Goal: Information Seeking & Learning: Learn about a topic

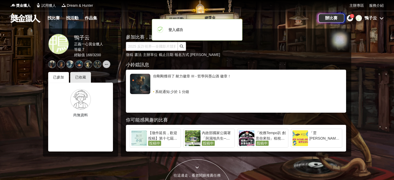
click at [350, 18] on icon at bounding box center [350, 18] width 4 height 4
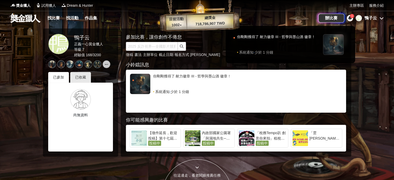
click at [350, 16] on div "1" at bounding box center [352, 16] width 4 height 4
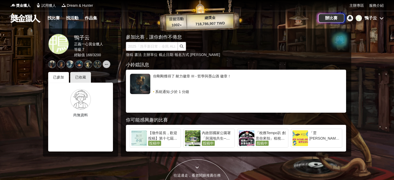
click at [350, 17] on icon at bounding box center [350, 18] width 4 height 4
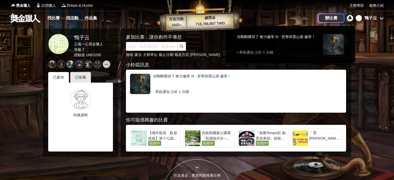
click at [369, 44] on div at bounding box center [197, 90] width 394 height 180
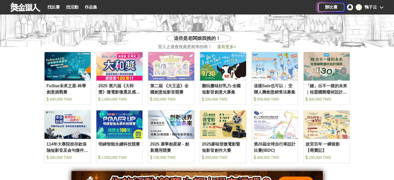
scroll to position [207, 0]
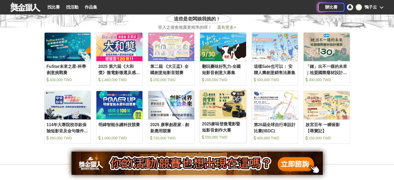
click at [228, 101] on img at bounding box center [223, 104] width 46 height 29
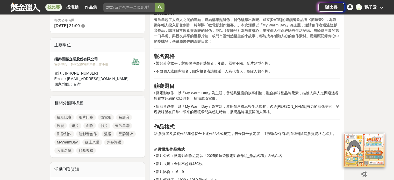
scroll to position [181, 0]
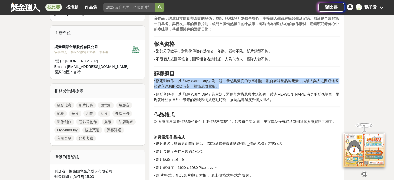
drag, startPoint x: 153, startPoint y: 81, endPoint x: 233, endPoint y: 84, distance: 80.1
click at [233, 84] on p "• 微電影創作：以「My Warm Day」為主題，發想具溫度的故事劇情，融合麥味登品牌元素，描繪人與人之間透過餐飲建立連結的溫暖時刻，拍攝成微電影。" at bounding box center [247, 83] width 186 height 11
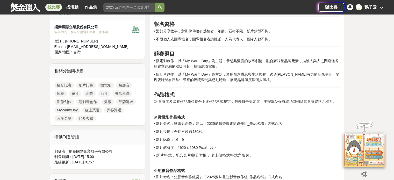
scroll to position [207, 0]
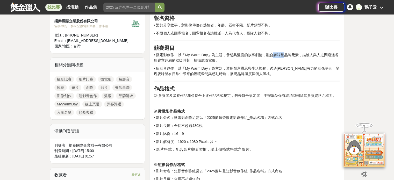
drag, startPoint x: 274, startPoint y: 55, endPoint x: 285, endPoint y: 57, distance: 10.4
click at [285, 57] on p "• 微電影創作：以「My Warm Day」為主題，發想具溫度的故事劇情，融合麥味登品牌元素，描繪人與人之間透過餐飲建立連結的溫暖時刻，拍攝成微電影。" at bounding box center [247, 57] width 186 height 11
copy p "麥味登"
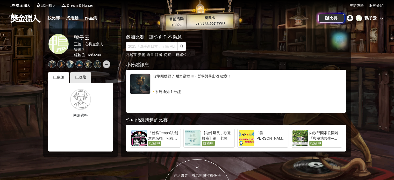
click at [26, 19] on link at bounding box center [25, 18] width 31 height 10
click at [147, 44] on input "text" at bounding box center [152, 46] width 52 height 9
type input "微電影"
click button "submit" at bounding box center [182, 46] width 8 height 9
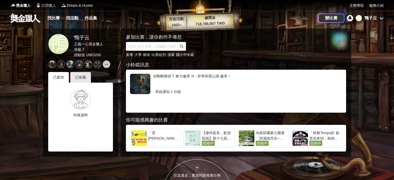
click at [40, 6] on img at bounding box center [38, 5] width 5 height 5
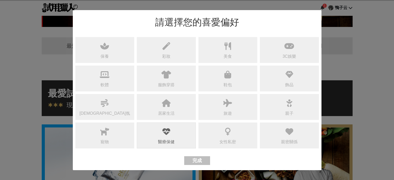
scroll to position [0, 311]
click at [180, 129] on div "醫療保健" at bounding box center [166, 136] width 59 height 26
click at [113, 80] on div "軟體" at bounding box center [104, 79] width 59 height 26
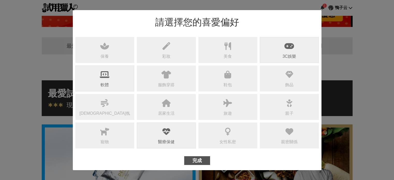
scroll to position [0, 0]
click at [292, 46] on icon at bounding box center [290, 46] width 10 height 8
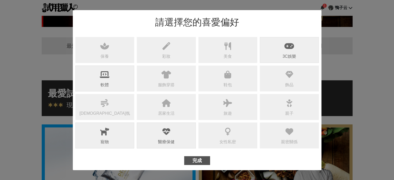
click at [116, 138] on div "寵物" at bounding box center [104, 136] width 59 height 26
click at [157, 105] on div "居家生活" at bounding box center [166, 107] width 59 height 26
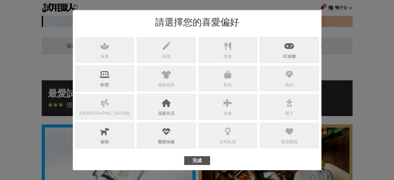
scroll to position [0, 622]
click at [285, 82] on div "飾品" at bounding box center [289, 79] width 59 height 26
click at [214, 53] on div "美食" at bounding box center [227, 50] width 59 height 26
click at [172, 58] on div "彩妝" at bounding box center [166, 50] width 59 height 26
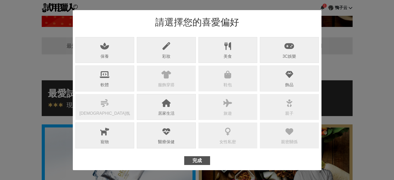
click at [101, 50] on icon at bounding box center [104, 46] width 9 height 8
click at [164, 80] on div "服飾穿搭" at bounding box center [166, 79] width 59 height 26
click at [202, 161] on button "完成" at bounding box center [197, 160] width 26 height 9
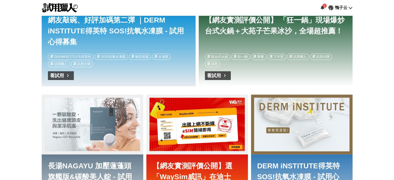
scroll to position [363, 0]
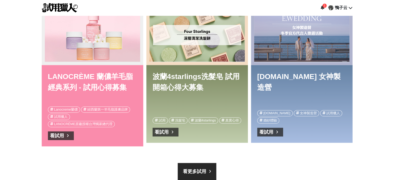
click at [57, 12] on img at bounding box center [60, 7] width 36 height 9
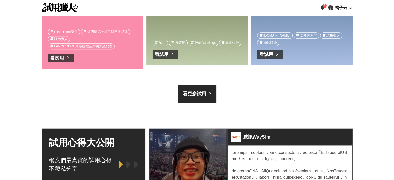
click at [210, 86] on link "看更多試用" at bounding box center [197, 93] width 39 height 17
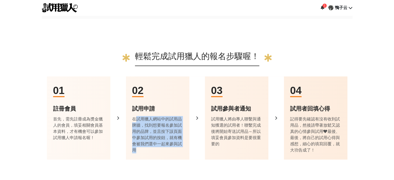
drag, startPoint x: 134, startPoint y: 117, endPoint x: 180, endPoint y: 150, distance: 56.4
click at [180, 150] on div "在試用獵人網站中的試用品牌牆，找到想要報名參加試用的品牌，並且按下該頁面中參加試用的按鈕，就有機會被我們選中一起來參與試用" at bounding box center [157, 134] width 51 height 37
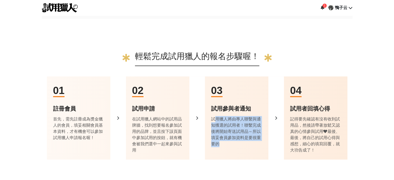
drag, startPoint x: 215, startPoint y: 116, endPoint x: 243, endPoint y: 148, distance: 42.8
click at [243, 148] on div "03 試用參與者通知 試用獵人將由專人聯繫與通知獲選的試用者！聯繫完成後將開始寄送試用品～所以填妥會員參加資料是要很重要的" at bounding box center [236, 117] width 63 height 83
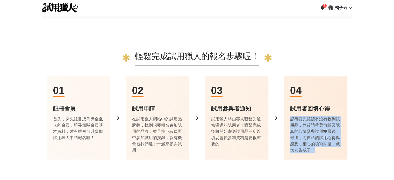
drag, startPoint x: 290, startPoint y: 117, endPoint x: 319, endPoint y: 157, distance: 49.1
click at [319, 157] on div "04 試用者回填心得 記得要先確認有沒有收到試用品，然後請帶著放鬆又認真的心情參與試用❤最後、最後，將自己的試用心得與感想，細心的填寫回覆，就大功告成了！" at bounding box center [315, 117] width 63 height 83
click at [319, 154] on div "04 試用者回填心得 記得要先確認有沒有收到試用品，然後請帶著放鬆又認真的心情參與試用❤最後、最後，將自己的試用心得與感想，細心的填寫回覆，就大功告成了！" at bounding box center [315, 117] width 63 height 83
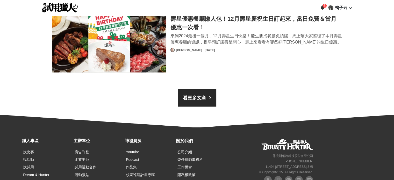
click at [209, 91] on link "看更多文章" at bounding box center [197, 97] width 39 height 17
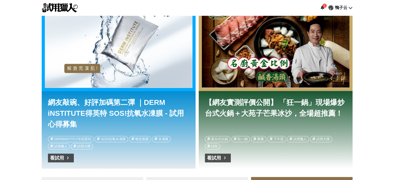
click at [257, 61] on div "【網友實測評價公開】 「狂一鍋」現場爆炒台式火鍋＋大苑子芒果冰沙，全場超推薦！" at bounding box center [276, 46] width 148 height 83
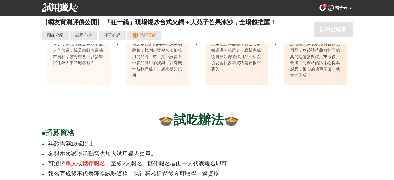
scroll to position [0, 2488]
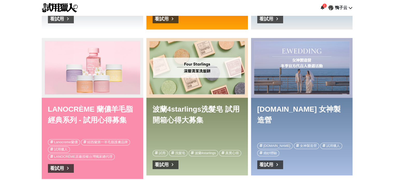
scroll to position [0, 311]
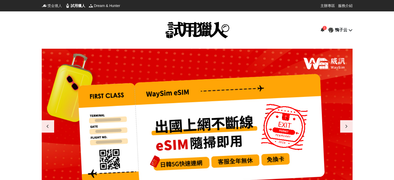
click at [55, 7] on span "獎金獵人" at bounding box center [54, 5] width 15 height 5
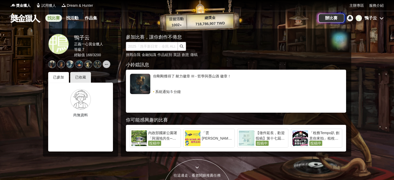
click at [54, 17] on link "找比賽" at bounding box center [53, 18] width 17 height 7
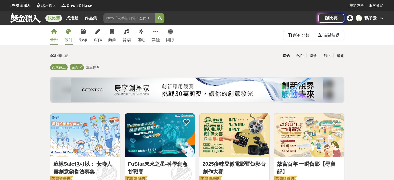
click at [69, 34] on icon at bounding box center [68, 31] width 5 height 5
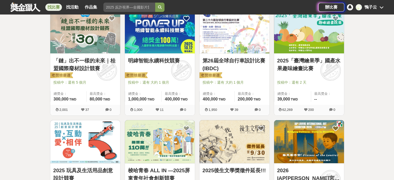
scroll to position [104, 0]
click at [319, 52] on img at bounding box center [309, 31] width 70 height 43
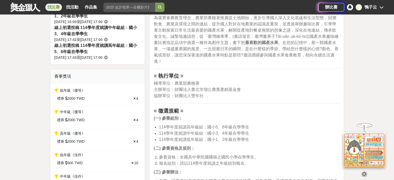
scroll to position [181, 0]
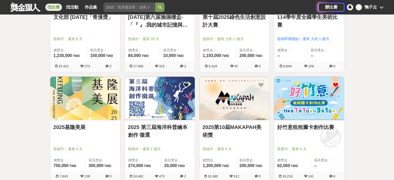
scroll to position [389, 0]
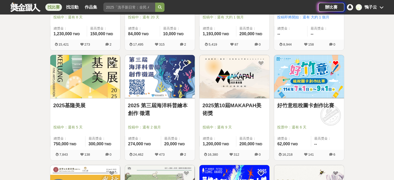
click at [155, 89] on img at bounding box center [160, 76] width 70 height 43
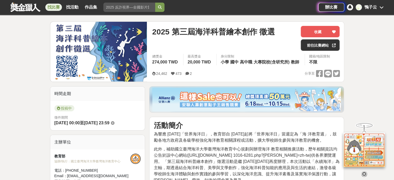
scroll to position [52, 0]
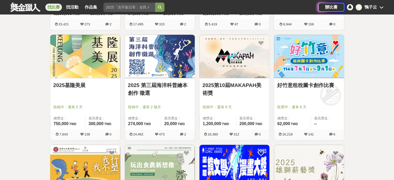
scroll to position [414, 0]
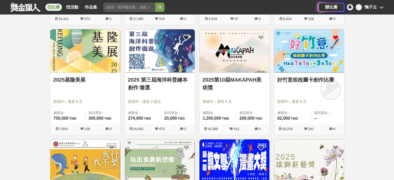
click at [160, 52] on img at bounding box center [160, 50] width 70 height 43
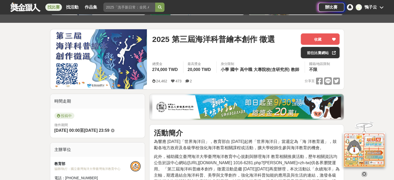
scroll to position [52, 0]
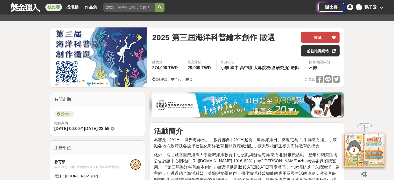
click at [328, 35] on button "收藏" at bounding box center [320, 37] width 39 height 11
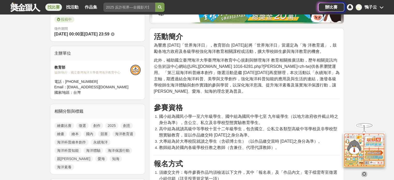
scroll to position [155, 0]
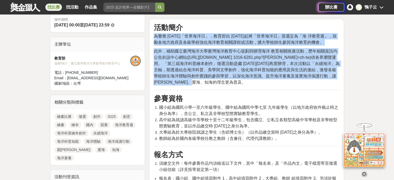
drag, startPoint x: 155, startPoint y: 33, endPoint x: 336, endPoint y: 82, distance: 187.0
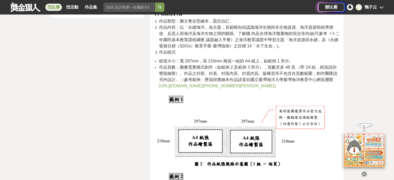
scroll to position [777, 0]
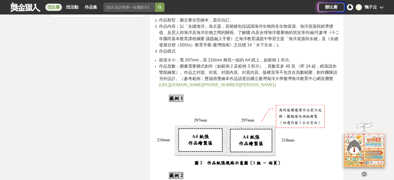
click at [222, 87] on link "https://tmec.ntou.edu.tw/p/406-1016-100118,r1457.php?Lang=zh-tw" at bounding box center [216, 85] width 115 height 4
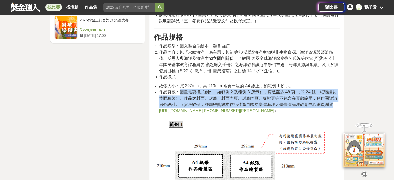
drag, startPoint x: 180, startPoint y: 103, endPoint x: 336, endPoint y: 116, distance: 155.9
click at [336, 114] on li "作品頁數：圖畫需要橫式創作（如範例 2 及範例 3 所示），頁數至多 48 頁 （即 24 組，紙張請勿雙面繪製）。作品之封面、封底、封面內頁、封底內頁、版權…" at bounding box center [249, 101] width 181 height 25
click at [327, 114] on li "作品頁數：圖畫需要橫式創作（如範例 2 及範例 3 所示），頁數至多 48 頁 （即 24 組，紙張請勿雙面繪製）。作品之封面、封底、封面內頁、封底內頁、版權…" at bounding box center [249, 101] width 181 height 25
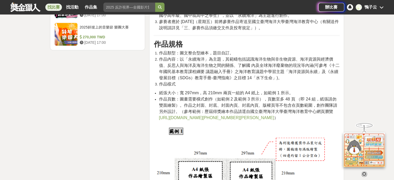
scroll to position [726, 0]
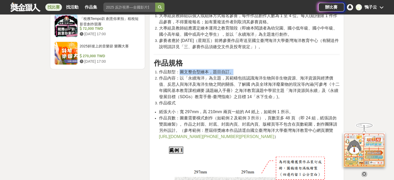
drag, startPoint x: 179, startPoint y: 86, endPoint x: 238, endPoint y: 86, distance: 59.1
click at [238, 75] on li "作品類型：圖文整合型繪本，題目自訂。" at bounding box center [249, 72] width 181 height 6
click at [181, 74] on span "作品類型：圖文整合型繪本，題目自訂。" at bounding box center [196, 72] width 75 height 4
click at [196, 74] on span "作品類型：圖文整合型繪本，題目自訂。" at bounding box center [196, 72] width 75 height 4
click at [205, 68] on h3 "作品規格" at bounding box center [247, 63] width 186 height 9
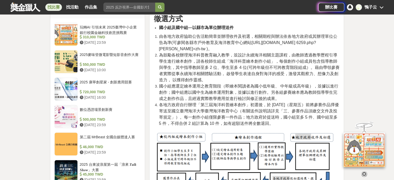
scroll to position [441, 0]
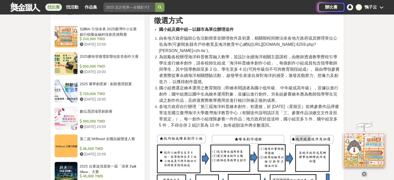
drag, startPoint x: 157, startPoint y: 119, endPoint x: 311, endPoint y: 129, distance: 154.0
click at [311, 129] on ol "由各地方政府協助公告活動簡章並辦理收件及初選，相關期程與辦法依各地方政府或其辦理單位公告為準(可參閱各縣市戶外教育及海洋教育中心網站https://tmec.…" at bounding box center [247, 81] width 186 height 93
drag, startPoint x: 218, startPoint y: 75, endPoint x: 248, endPoint y: 75, distance: 30.1
click at [248, 75] on span "為鼓勵各校辦理海洋科普教育融入教學，並設計永續海洋相關主題課程，由教師透過教學歷程引導學生進行繪本創作，請各校師生組成「海洋科普繪本創作小組」，每個創作小組成…" at bounding box center [249, 69] width 181 height 29
click at [283, 65] on span "為鼓勵各校辦理海洋科普教育融入教學，並設計永續海洋相關主題課程，由教師透過教學歷程引導學生進行繪本創作，請各校師生組成「海洋科普繪本創作小組」，每個創作小組成…" at bounding box center [249, 69] width 181 height 29
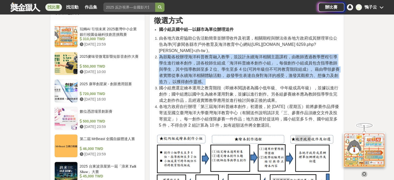
drag, startPoint x: 161, startPoint y: 64, endPoint x: 338, endPoint y: 86, distance: 178.6
click at [338, 85] on li "為鼓勵各校辦理海洋科普教育融入教學，並設計永續海洋相關主題課程，由教師透過教學歷程引導學生進行繪本創作，請各校師生組成「海洋科普繪本創作小組」，每個創作小組成…" at bounding box center [249, 69] width 181 height 31
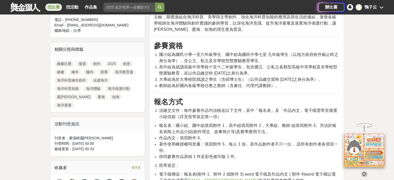
scroll to position [207, 0]
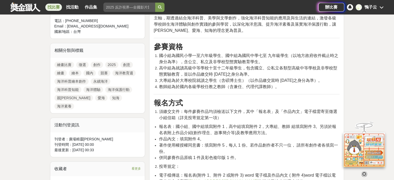
drag, startPoint x: 160, startPoint y: 81, endPoint x: 351, endPoint y: 82, distance: 191.0
click at [290, 64] on li "國小組為國民小學一至六年級學生、國中組為國民中學七至 九年級學生（以地方政府收件截止時之身分為準），含公立、私立及非學校型態實驗教育學生。" at bounding box center [249, 59] width 181 height 12
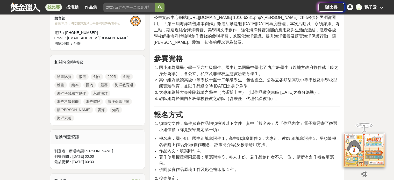
scroll to position [233, 0]
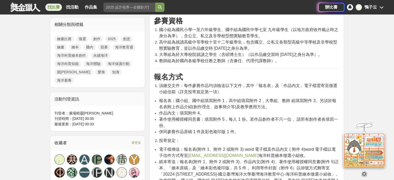
drag, startPoint x: 162, startPoint y: 85, endPoint x: 329, endPoint y: 90, distance: 167.2
click at [330, 91] on li "須繳交文件：每件參賽作品均須檢送以下文件，其中「報名表」及「作品內文」電子檔需寄至徵選小組信箱（詳見投寄規定第一項）" at bounding box center [249, 89] width 181 height 12
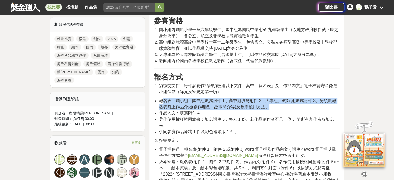
drag, startPoint x: 161, startPoint y: 101, endPoint x: 284, endPoint y: 109, distance: 123.3
click at [284, 109] on li "報名表：國小組、國中組填寫附件 1，高中組填寫附件 2，大專組、教師 組填寫附件 3。另須於報名表附上作品介紹(創作理念、故事簡介等)及教學應用方法。" at bounding box center [249, 104] width 181 height 12
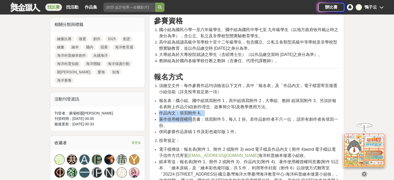
drag, startPoint x: 160, startPoint y: 112, endPoint x: 192, endPoint y: 117, distance: 32.4
click at [192, 117] on ul "報名表：國小組、國中組填寫附件 1，高中組填寫附件 2，大專組、教師 組填寫附件 3。另須於報名表附上作品介紹(創作理念、故事簡介等)及教學應用方法。 作品內…" at bounding box center [247, 116] width 186 height 37
click at [192, 117] on span "著作使用權授權同意書：填寫附件 5，每人 1 份。若作品創作者不只一位， 請所有創作者各填寫一份。" at bounding box center [248, 122] width 179 height 11
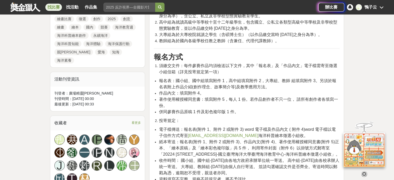
scroll to position [259, 0]
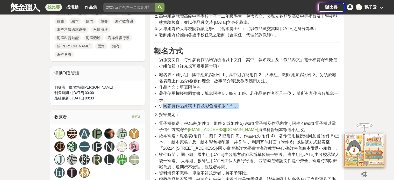
drag, startPoint x: 162, startPoint y: 104, endPoint x: 245, endPoint y: 109, distance: 83.3
click at [245, 109] on li "併同參賽作品原稿 1 件及彩色複印版 1 件。" at bounding box center [249, 106] width 181 height 6
click at [233, 108] on span "併同參賽作品原稿 1 件及彩色複印版 1 件。" at bounding box center [199, 106] width 80 height 4
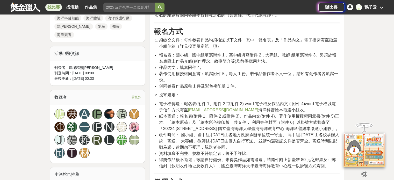
scroll to position [285, 0]
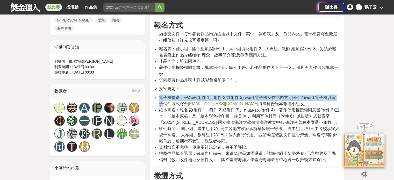
drag, startPoint x: 165, startPoint y: 98, endPoint x: 346, endPoint y: 99, distance: 181.6
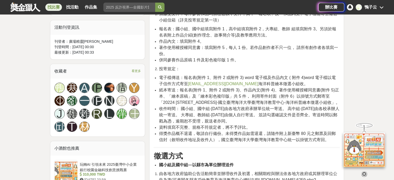
scroll to position [311, 0]
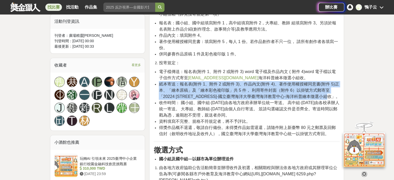
drag, startPoint x: 160, startPoint y: 83, endPoint x: 332, endPoint y: 100, distance: 173.1
click at [332, 100] on li "紙本寄送：報名表(附件 1、附件 2 或附件 3)、作品內文(附件 4)、著作使用權授權同意書(附件 5)正本、「繪本原稿」及「繪本彩色複印版」共 5 件， …" at bounding box center [249, 90] width 181 height 19
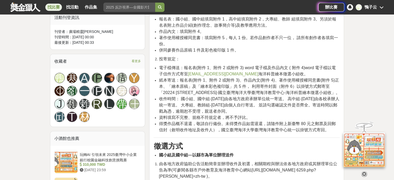
scroll to position [337, 0]
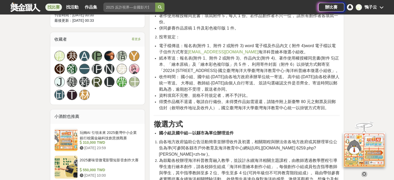
drag, startPoint x: 160, startPoint y: 85, endPoint x: 340, endPoint y: 94, distance: 180.1
drag, startPoint x: 283, startPoint y: 83, endPoint x: 338, endPoint y: 97, distance: 57.3
click at [338, 93] on li "收件時間： 國小組、國中組-114 年 11 月 14 日由各地方政府承辦單位統一寄送。 高中組-114 年 10 月 31 日由各校承辦人統一寄送。 大專組…" at bounding box center [249, 83] width 181 height 19
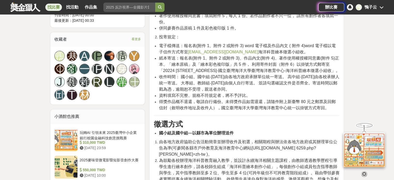
drag, startPoint x: 338, startPoint y: 97, endPoint x: 332, endPoint y: 97, distance: 6.2
click at [338, 93] on li "收件時間： 國小組、國中組-114 年 11 月 14 日由各地方政府承辦單位統一寄送。 高中組-114 年 10 月 31 日由各校承辦人統一寄送。 大專組…" at bounding box center [249, 83] width 181 height 19
click at [244, 105] on span "得獎作品概不退還，敬請自行備份。未得獎作品如需退還，請隨件附上新臺幣 80 元之郵票及回郵信封（敘明收件地址及收件人），國立臺灣海洋大學臺灣海洋教育中心統一以…" at bounding box center [247, 105] width 177 height 11
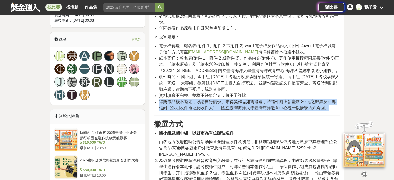
drag, startPoint x: 161, startPoint y: 108, endPoint x: 334, endPoint y: 113, distance: 173.7
click at [334, 111] on li "得獎作品概不退還，敬請自行備份。未得獎作品如需退還，請隨件附上新臺幣 80 元之郵票及回郵信封（敘明收件地址及收件人），國立臺灣海洋大學臺灣海洋教育中心統一以…" at bounding box center [249, 105] width 181 height 12
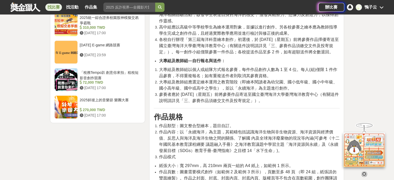
scroll to position [674, 0]
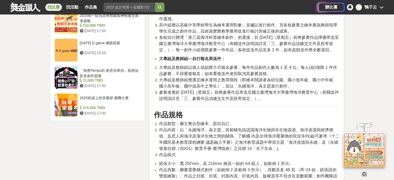
drag, startPoint x: 161, startPoint y: 80, endPoint x: 324, endPoint y: 86, distance: 163.1
click at [324, 77] on li "大專組及教師組以個人或組隊方式報名參賽，每件作品創作人數為 1 至 4 位。每人(組)僅限 1 件作品參賽，不得重複報名；如有重複送件者則取消其參賽資格。" at bounding box center [249, 71] width 181 height 12
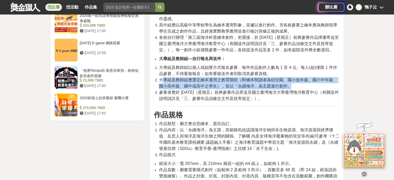
drag, startPoint x: 162, startPoint y: 94, endPoint x: 335, endPoint y: 96, distance: 173.1
click at [335, 89] on li "大專組及教師組應選定繪本運用之教育階段（即繪本閱讀者為幼兒園、國小低年級、國小中年級、國小高年級、國中或高中之學生），並以「永續海洋」為主題進行創作。" at bounding box center [249, 83] width 181 height 12
click at [267, 88] on span "大專組及教師組應選定繪本運用之教育階段（即繪本閱讀者為幼兒園、國小低年級、國小中年級、國小高年級、國中或高中之學生），並以「永續海洋」為主題進行創作。" at bounding box center [248, 83] width 178 height 11
drag, startPoint x: 161, startPoint y: 104, endPoint x: 322, endPoint y: 113, distance: 161.1
click at [322, 102] on li "參賽者應於 114 年 10 月 31 日（星期五）前將參賽作品寄送至國立臺灣海洋大學臺灣海洋教育中心（有關送件說明請詳見「三、參賽作品須繳交文件及投寄規定」…" at bounding box center [249, 95] width 181 height 12
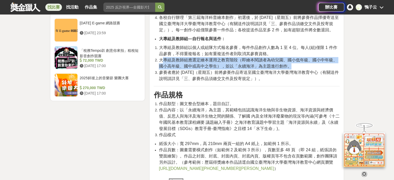
scroll to position [700, 0]
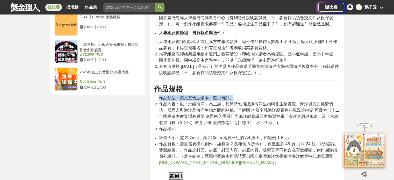
drag, startPoint x: 160, startPoint y: 108, endPoint x: 236, endPoint y: 106, distance: 76.7
click at [236, 101] on li "作品類型：圖文整合型繪本，題目自訂。" at bounding box center [249, 98] width 181 height 6
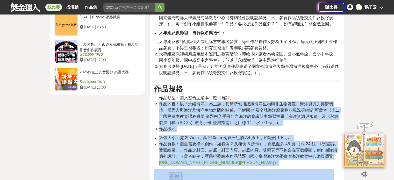
drag, startPoint x: 160, startPoint y: 118, endPoint x: 341, endPoint y: 125, distance: 181.5
click at [316, 132] on li "作品樣式" at bounding box center [249, 129] width 181 height 6
click at [266, 125] on span "作品內容：以「永續海洋」為主題，其範疇包括認識海洋生物與非生物資源、海洋資源與經濟價值、反思人與海洋及海洋生物之間的關係、了解國 內及全球海洋廢棄物的現況等內…" at bounding box center [249, 113] width 181 height 23
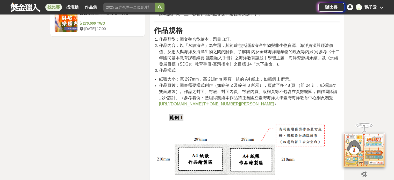
scroll to position [777, 0]
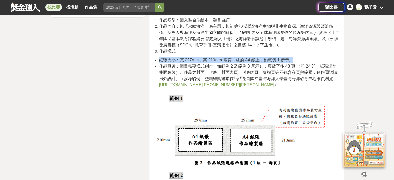
drag, startPoint x: 160, startPoint y: 69, endPoint x: 310, endPoint y: 73, distance: 150.6
click at [310, 63] on li "紙張大小：寬 297mm，高 210mm 兩頁一組的 A4 紙上，如範例 1 所示。" at bounding box center [249, 60] width 181 height 6
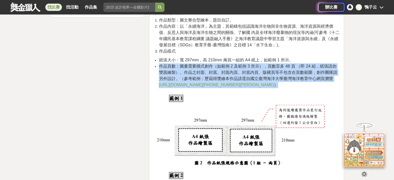
drag, startPoint x: 160, startPoint y: 79, endPoint x: 322, endPoint y: 96, distance: 163.2
click at [322, 88] on li "作品頁數：圖畫需要橫式創作（如範例 2 及範例 3 所示），頁數至多 48 頁 （即 24 組，紙張請勿雙面繪製）。作品之封面、封底、封面內頁、封底內頁、版權…" at bounding box center [249, 75] width 181 height 25
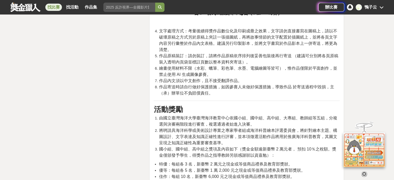
scroll to position [1011, 0]
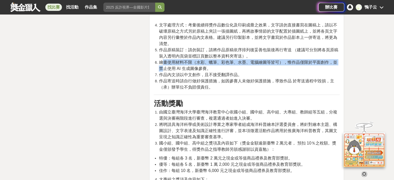
drag, startPoint x: 161, startPoint y: 75, endPoint x: 348, endPoint y: 76, distance: 186.6
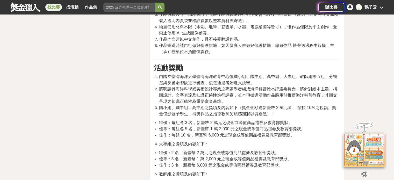
scroll to position [1062, 0]
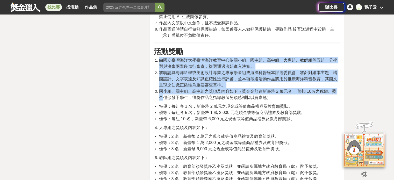
drag, startPoint x: 157, startPoint y: 72, endPoint x: 345, endPoint y: 106, distance: 190.4
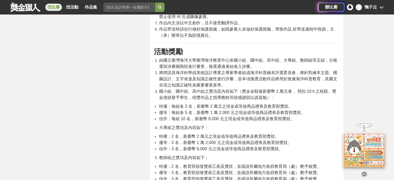
click at [227, 121] on span "佳作：每組 10 名，新臺幣 6,000 元之現金或等值商品禮券及教育部獎狀。" at bounding box center [227, 119] width 136 height 4
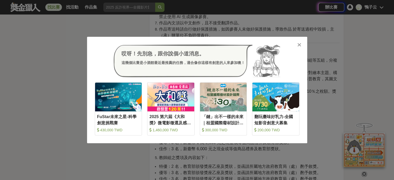
click at [296, 45] on div "哎呀！先別急，跟你說個小道消息。 這幾個比賽是小酒館最近最推薦的任務，適合像你這樣有創意的人來參加噢！" at bounding box center [197, 61] width 205 height 33
click at [298, 45] on icon at bounding box center [299, 44] width 4 height 5
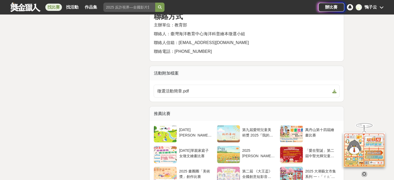
scroll to position [1477, 0]
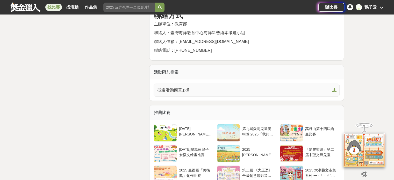
click at [175, 93] on span "徵選活動簡章.pdf" at bounding box center [243, 90] width 173 height 6
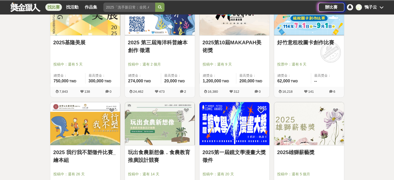
scroll to position [466, 0]
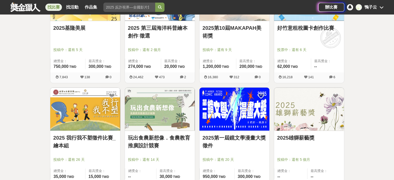
click at [320, 103] on img at bounding box center [309, 109] width 70 height 43
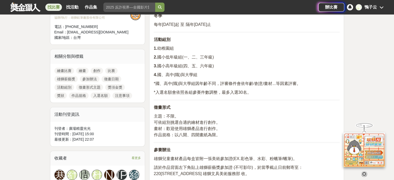
scroll to position [207, 0]
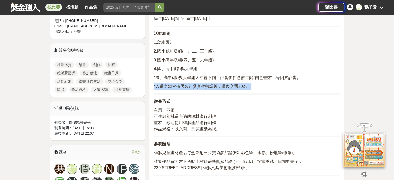
drag, startPoint x: 152, startPoint y: 86, endPoint x: 259, endPoint y: 88, distance: 107.0
click at [259, 88] on p "*入選名額會依照各組參賽件數調整，最多入選30名。" at bounding box center [247, 86] width 186 height 6
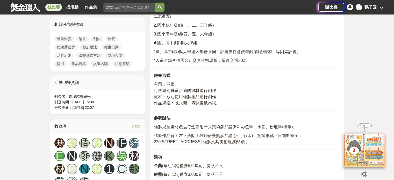
click at [234, 85] on p "主題：不限。 可依組別挑選合適的繪材進行創作。 畫材：歡迎使用雄獅產品進行創作。 作品規格：以八開、四開畫紙為限。" at bounding box center [247, 93] width 186 height 25
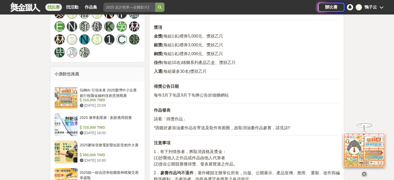
scroll to position [389, 0]
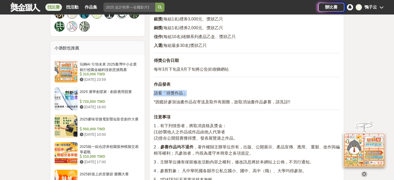
drag, startPoint x: 153, startPoint y: 93, endPoint x: 191, endPoint y: 95, distance: 38.4
click at [191, 95] on div "雄獅薪藝獎 參加辦法 徵畫日期 夏季 每年2月1日起 至 7月31日止 冬季 每年8月1日起 至 隔年1月31日止 活動組別 1. 幼稚園組 2. 國小低年級…" at bounding box center [246, 71] width 195 height 570
click at [191, 95] on p "請看「得獎作品」" at bounding box center [247, 93] width 186 height 6
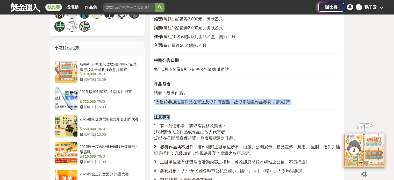
drag, startPoint x: 155, startPoint y: 102, endPoint x: 393, endPoint y: 111, distance: 238.1
click at [394, 111] on html "獎金獵人 試用獵人 Dream & Hunter 主辦專區 服務介紹 找比賽 找活動 作品集 競賽日期 社會人士 英語 主辦單位 比賽活動 健康生活 辦比賽 …" at bounding box center [197, 144] width 394 height 1067
click at [356, 103] on div "大家都在看 翻玩臺味好乳力-全國短影音創意大募集 2025-09-30 18:00 2025國泰卓越獎助計畫 2025-09-26 17:00 2025 康寧…" at bounding box center [197, 121] width 394 height 969
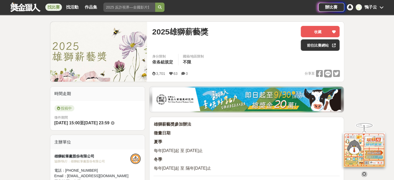
scroll to position [52, 0]
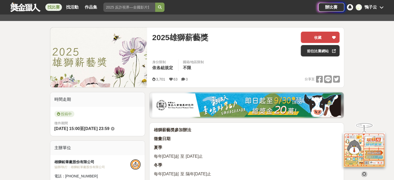
click at [332, 38] on icon at bounding box center [334, 38] width 4 height 4
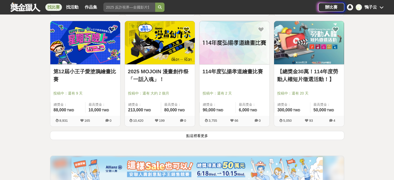
scroll to position [648, 0]
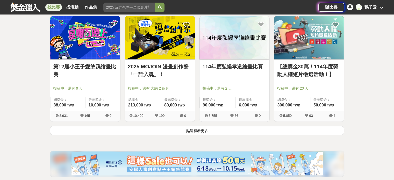
click at [199, 131] on button "點這裡看更多" at bounding box center [197, 130] width 294 height 9
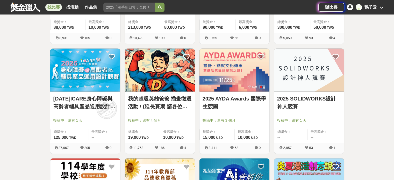
scroll to position [751, 0]
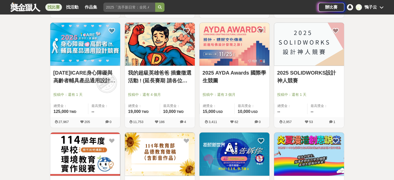
click at [292, 42] on img at bounding box center [309, 44] width 70 height 43
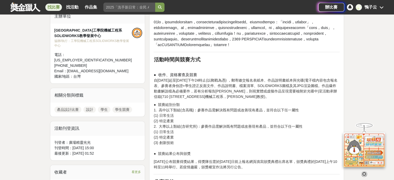
scroll to position [207, 0]
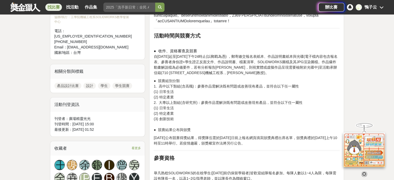
drag, startPoint x: 157, startPoint y: 121, endPoint x: 221, endPoint y: 132, distance: 65.0
click at [221, 132] on p "● 競賽組別分類 1. 高中以下類組(含高職)：參賽作品需解決既有問題或改善現有產品，並符合以下任一屬性 (1) 日常生活 (2) 特定產業 2. 大專以上類…" at bounding box center [247, 105] width 186 height 54
drag, startPoint x: 157, startPoint y: 124, endPoint x: 180, endPoint y: 136, distance: 25.7
click at [180, 133] on p "● 競賽組別分類 1. 高中以下類組(含高職)：參賽作品需解決既有問題或改善現有產品，並符合以下任一屬性 (1) 日常生活 (2) 特定產業 2. 大專以上類…" at bounding box center [247, 105] width 186 height 54
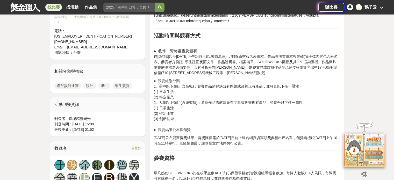
click at [179, 133] on p "● 競賽組別分類 1. 高中以下類組(含高職)：參賽作品需解決既有問題或改善現有產品，並符合以下任一屬性 (1) 日常生活 (2) 特定產業 2. 大專以上類…" at bounding box center [247, 105] width 186 height 54
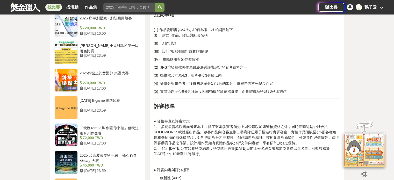
scroll to position [518, 0]
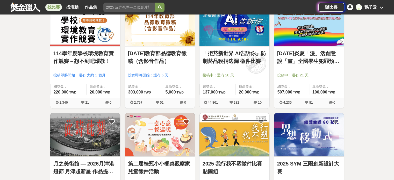
scroll to position [958, 0]
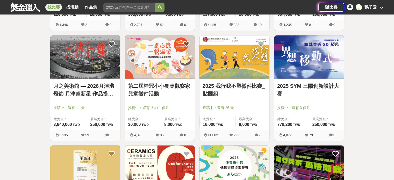
click at [267, 77] on img at bounding box center [235, 56] width 70 height 43
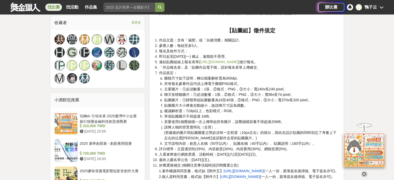
scroll to position [389, 0]
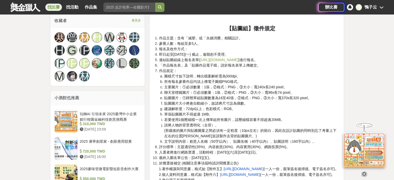
drag, startPoint x: 154, startPoint y: 144, endPoint x: 244, endPoint y: 157, distance: 90.3
click at [244, 159] on ol "作品主題：含有「減塑」或「永續消費」相關設計。 參賽人數：每組至多5人。 報名及收件方式： 即日起至2025年10月06日(一) 截止，逾期恕不受理。 連結貼…" at bounding box center [247, 125] width 186 height 180
click at [244, 157] on li "最終入圍名單公告：2025年11月07日(五)。" at bounding box center [249, 157] width 181 height 5
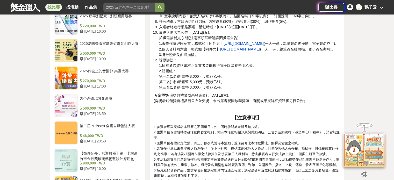
scroll to position [518, 0]
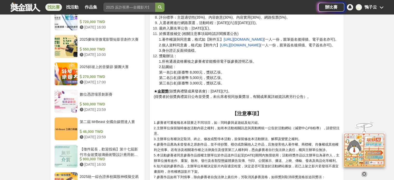
drag, startPoint x: 160, startPoint y: 70, endPoint x: 229, endPoint y: 90, distance: 71.5
click at [229, 86] on li "獎勵辦法： 1.所有通過資格審核之參賽者皆能獲得電子版參賽證明乙張。 2.貼圖組 : 第一名(1名)新臺幣 8,000元，獎狀乙張。 第二名(1名)新臺幣 5…" at bounding box center [249, 69] width 181 height 33
click at [223, 85] on span "第三名(1名)新臺幣 3,000元，獎狀乙張。" at bounding box center [191, 83] width 65 height 4
click at [220, 85] on span "第三名(1名)新臺幣 3,000元，獎狀乙張。" at bounding box center [191, 83] width 65 height 4
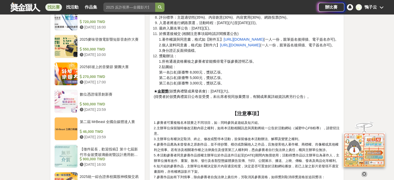
drag, startPoint x: 224, startPoint y: 88, endPoint x: 162, endPoint y: 52, distance: 71.3
click at [202, 99] on span "(得獎者於頒獎典禮當日公布並受獎，未出席者視同放棄獎項，有關成果展詳細資訊將另行公告）。" at bounding box center [232, 97] width 157 height 4
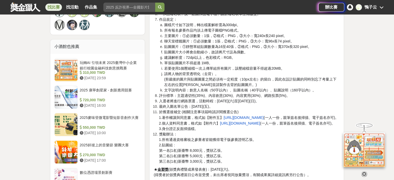
scroll to position [415, 0]
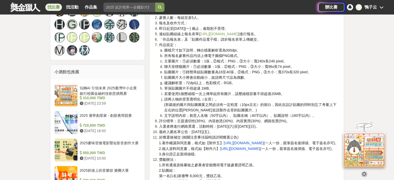
click at [220, 34] on span "https://reurl.cc/vp9NZL" at bounding box center [219, 34] width 38 height 4
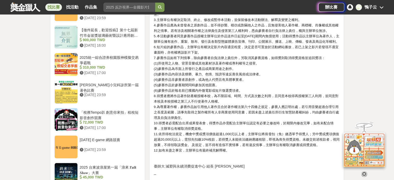
scroll to position [648, 0]
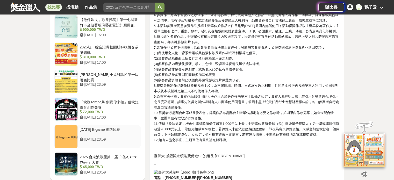
click at [70, 140] on div at bounding box center [66, 136] width 23 height 23
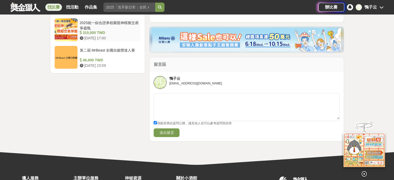
scroll to position [647, 0]
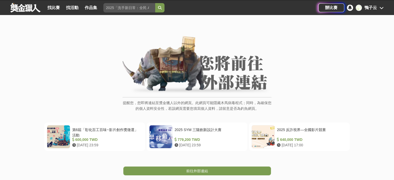
scroll to position [52, 0]
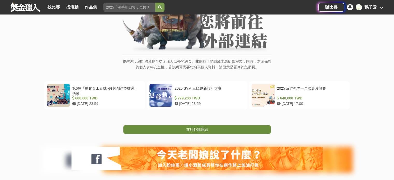
click at [204, 127] on span "前往外部連結" at bounding box center [197, 129] width 22 height 4
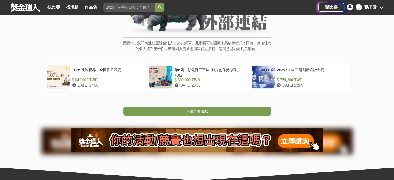
scroll to position [52, 0]
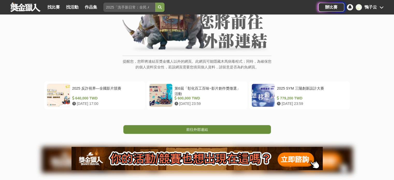
click at [199, 130] on span "前往外部連結" at bounding box center [197, 129] width 22 height 4
